Goal: Task Accomplishment & Management: Use online tool/utility

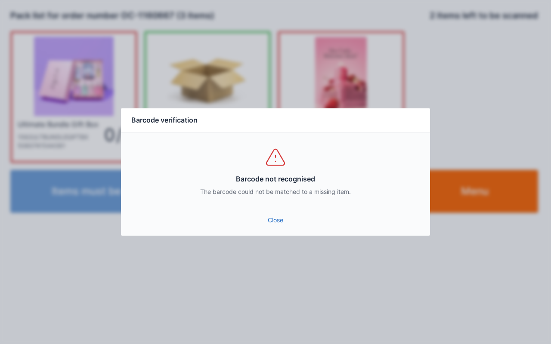
click at [274, 221] on link "Close" at bounding box center [275, 220] width 295 height 15
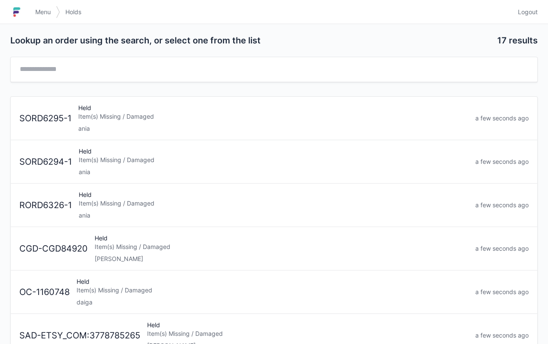
click at [49, 11] on span "Menu" at bounding box center [42, 12] width 15 height 9
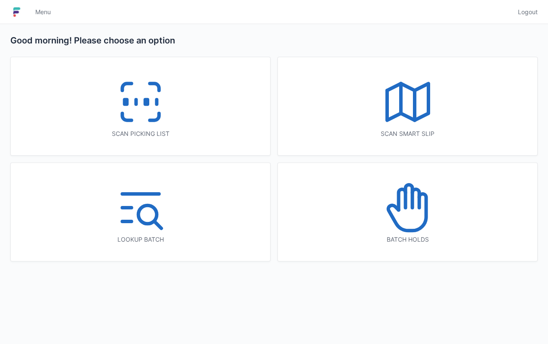
click at [145, 114] on icon at bounding box center [140, 101] width 55 height 55
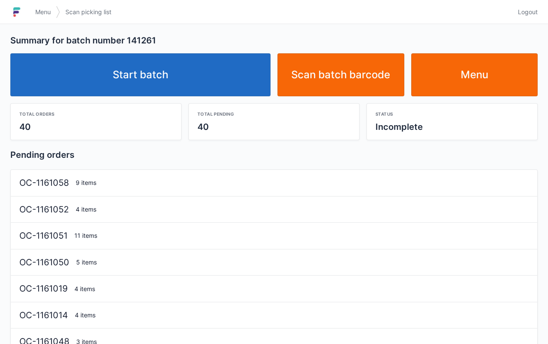
click at [161, 67] on link "Start batch" at bounding box center [140, 74] width 260 height 43
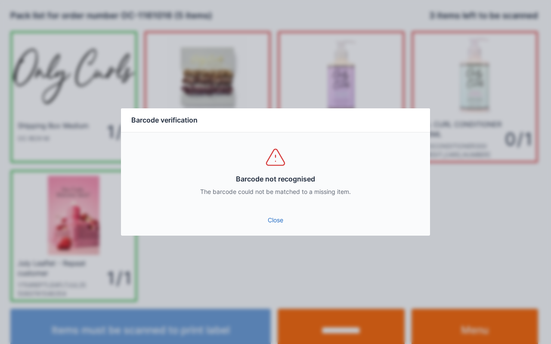
click at [282, 220] on link "Close" at bounding box center [275, 220] width 295 height 15
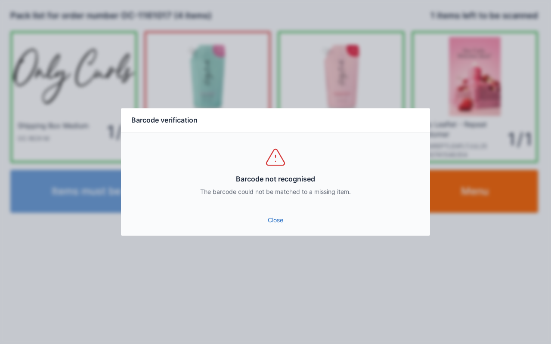
click at [271, 224] on link "Close" at bounding box center [275, 220] width 295 height 15
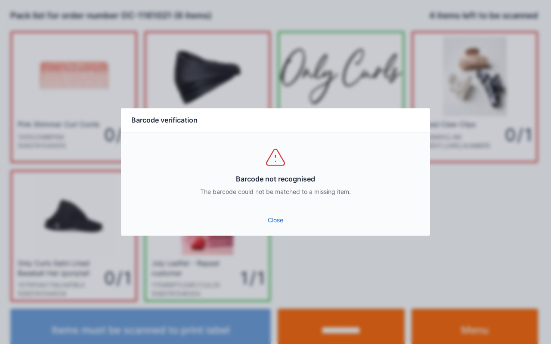
click at [271, 220] on link "Close" at bounding box center [275, 220] width 295 height 15
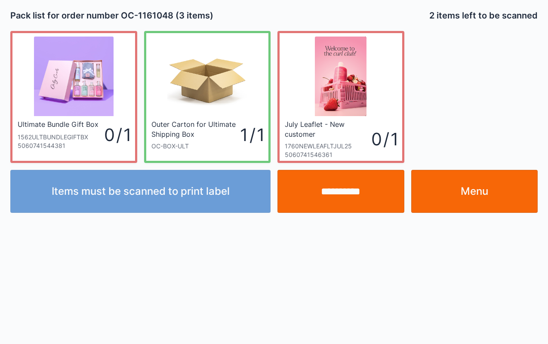
click at [330, 209] on input "**********" at bounding box center [341, 191] width 127 height 43
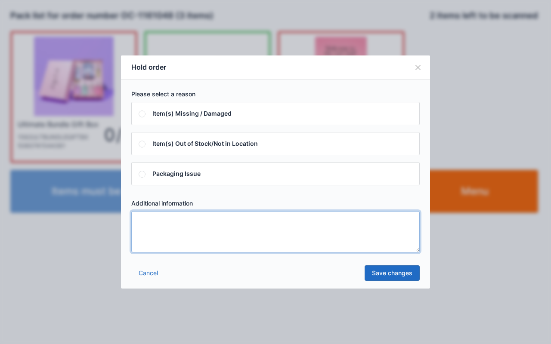
click at [272, 231] on textarea at bounding box center [275, 231] width 288 height 41
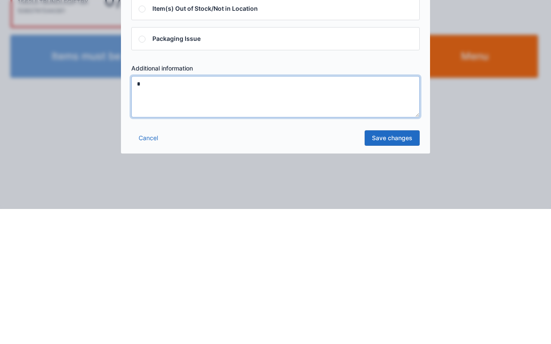
type textarea "*"
click at [390, 273] on link "Save changes" at bounding box center [392, 273] width 55 height 15
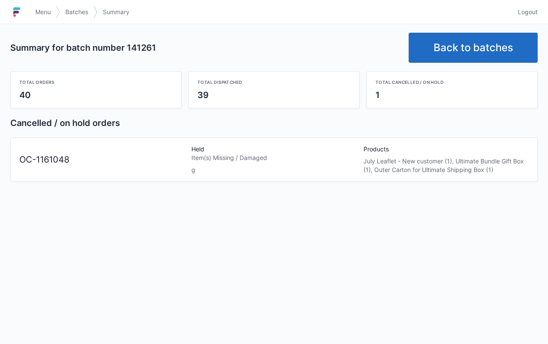
click at [455, 59] on link "Back to batches" at bounding box center [473, 48] width 129 height 30
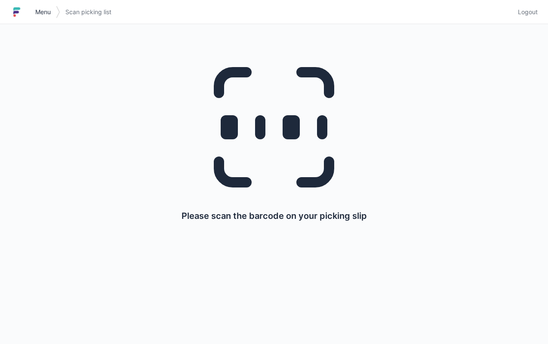
click at [41, 9] on span "Menu" at bounding box center [42, 12] width 15 height 9
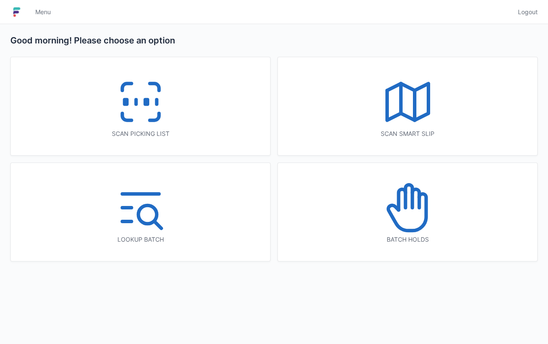
click at [390, 202] on icon at bounding box center [408, 207] width 55 height 55
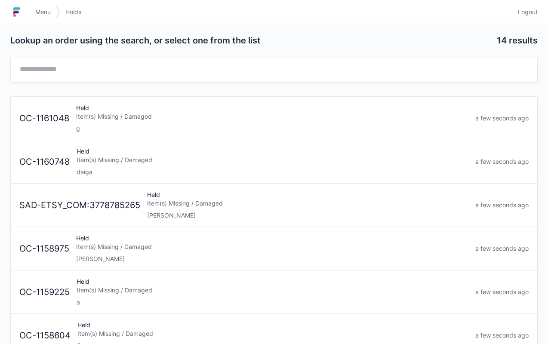
click at [206, 121] on div "Held Item(s) Missing / Damaged g" at bounding box center [272, 118] width 399 height 29
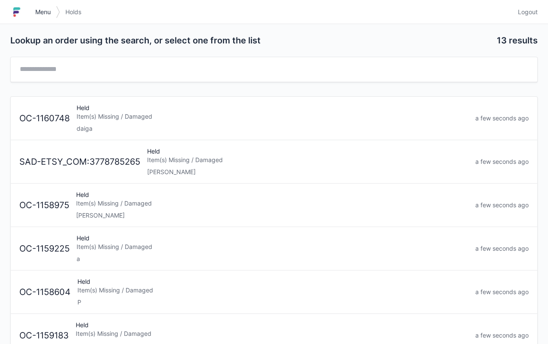
click at [48, 15] on span "Menu" at bounding box center [42, 12] width 15 height 9
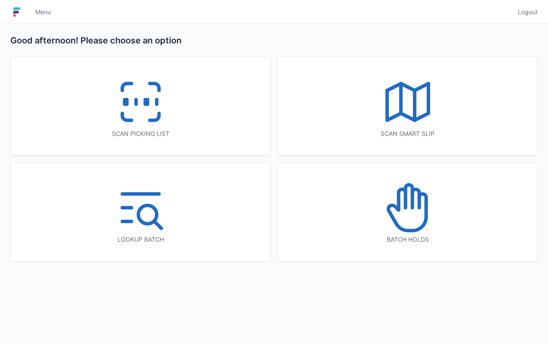
click at [137, 110] on icon at bounding box center [140, 101] width 55 height 55
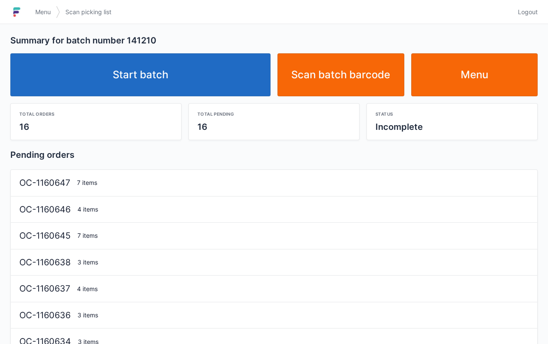
click at [153, 77] on link "Start batch" at bounding box center [140, 74] width 260 height 43
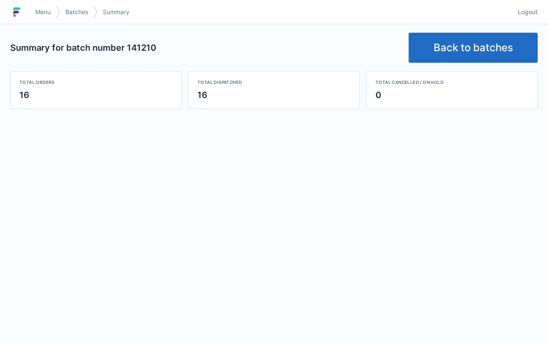
click at [484, 49] on link "Back to batches" at bounding box center [473, 48] width 129 height 30
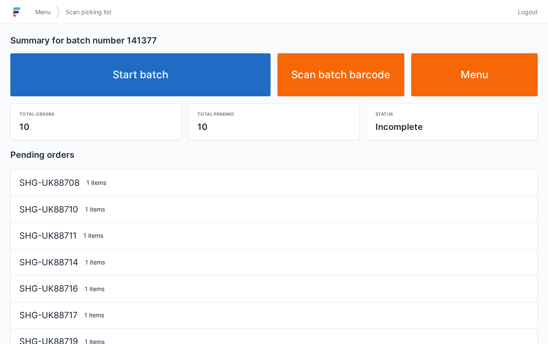
click at [182, 71] on link "Start batch" at bounding box center [140, 74] width 260 height 43
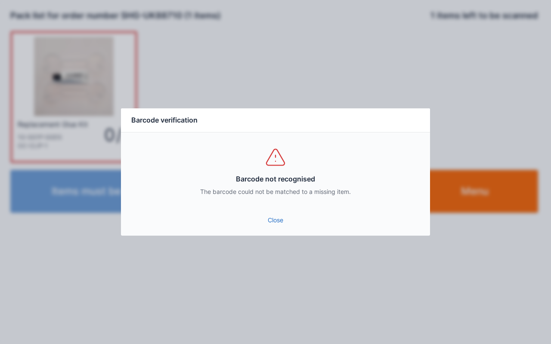
click at [266, 216] on link "Close" at bounding box center [275, 220] width 295 height 15
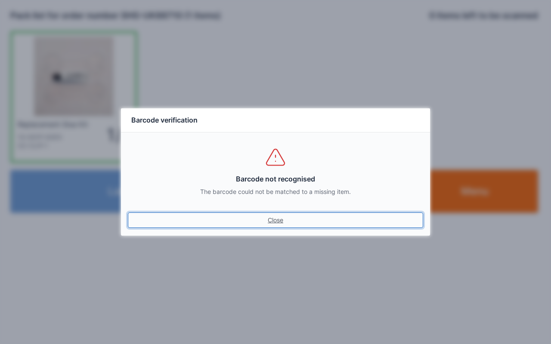
click at [270, 220] on link "Close" at bounding box center [275, 220] width 295 height 15
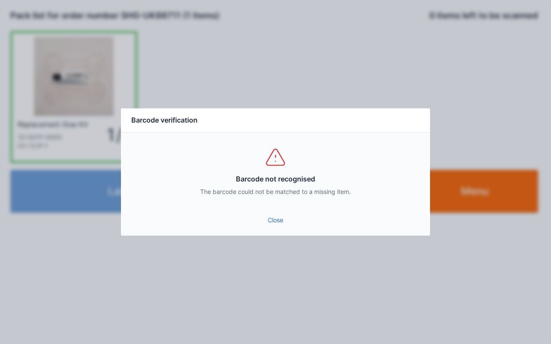
click at [275, 220] on link "Close" at bounding box center [275, 220] width 295 height 15
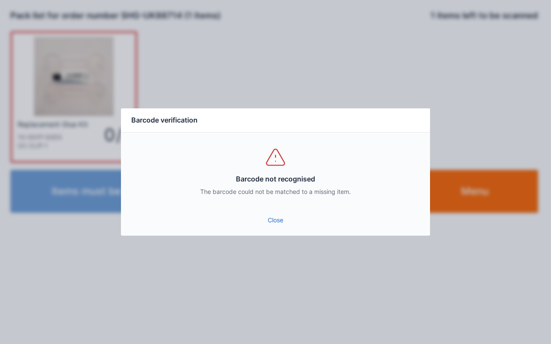
click at [269, 220] on link "Close" at bounding box center [275, 220] width 295 height 15
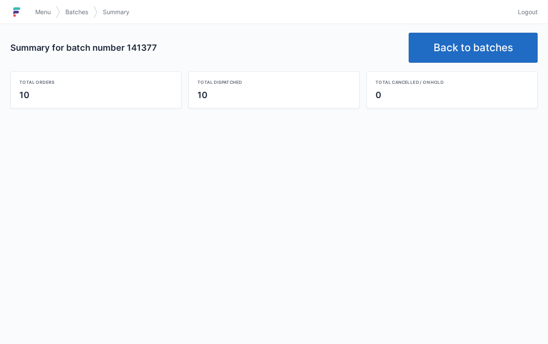
click at [462, 43] on link "Back to batches" at bounding box center [473, 48] width 129 height 30
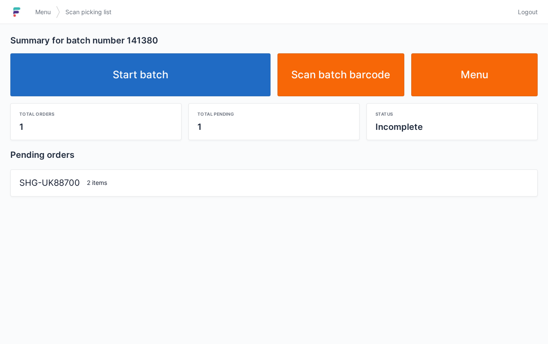
click at [220, 80] on link "Start batch" at bounding box center [140, 74] width 260 height 43
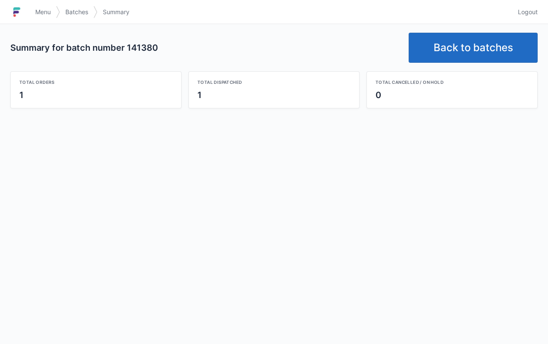
click at [462, 62] on link "Back to batches" at bounding box center [473, 48] width 129 height 30
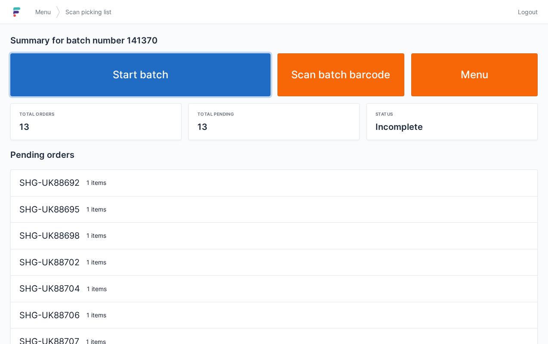
click at [204, 80] on link "Start batch" at bounding box center [140, 74] width 260 height 43
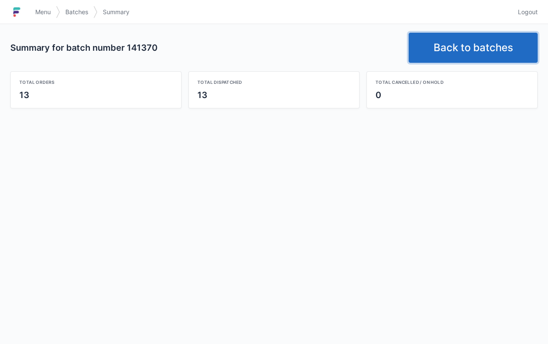
click at [470, 41] on link "Back to batches" at bounding box center [473, 48] width 129 height 30
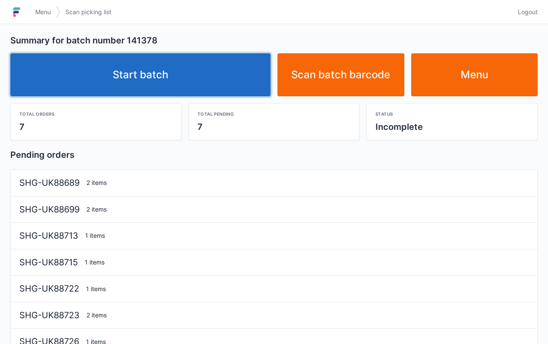
click at [166, 62] on link "Start batch" at bounding box center [140, 74] width 260 height 43
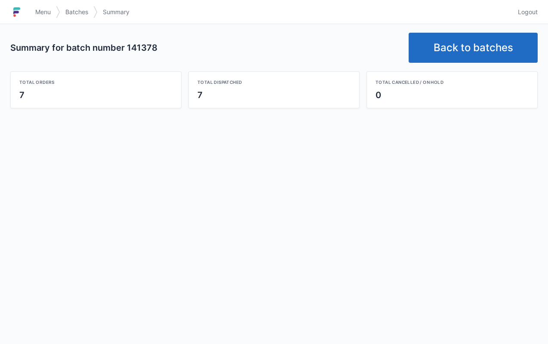
click at [459, 44] on link "Back to batches" at bounding box center [473, 48] width 129 height 30
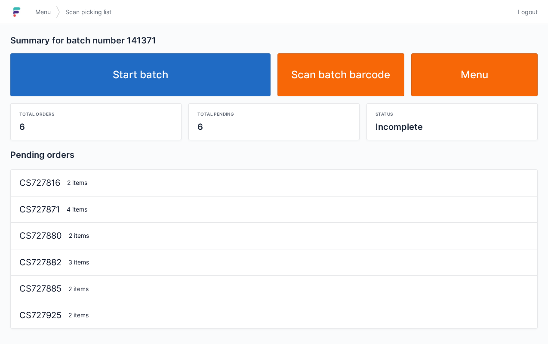
click at [192, 71] on link "Start batch" at bounding box center [140, 74] width 260 height 43
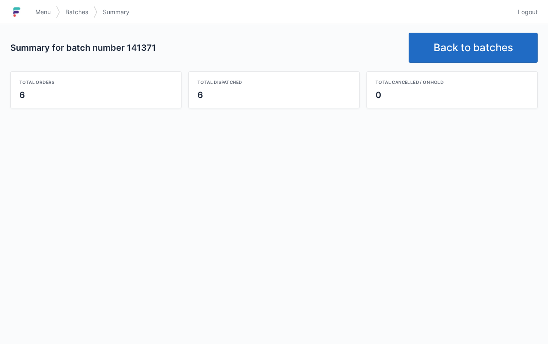
click at [477, 45] on link "Back to batches" at bounding box center [473, 48] width 129 height 30
